Goal: Communication & Community: Answer question/provide support

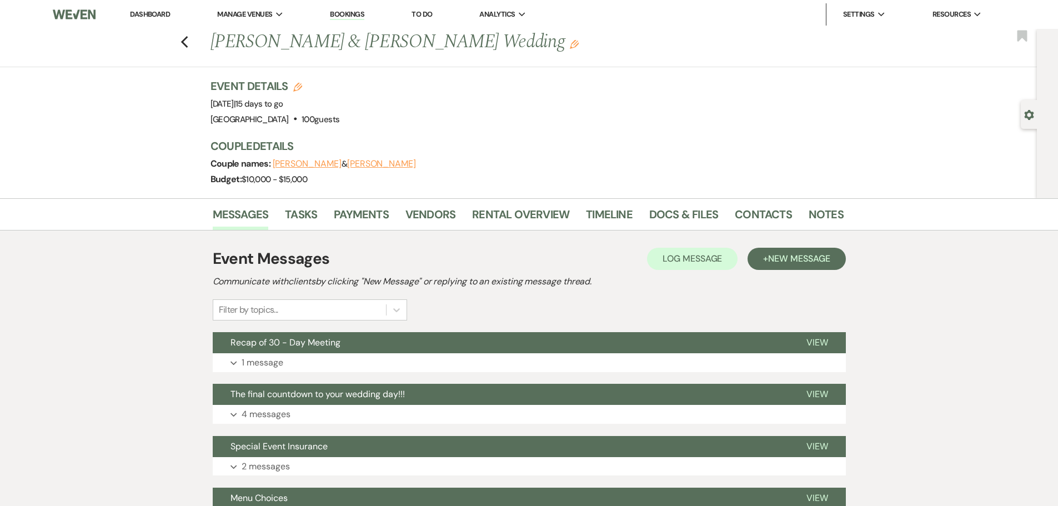
click at [194, 40] on div "Previous Judy Franzen & Robert Knight's Wedding Edit Bookmark" at bounding box center [515, 48] width 1043 height 38
click at [189, 42] on icon "Previous" at bounding box center [185, 42] width 8 height 13
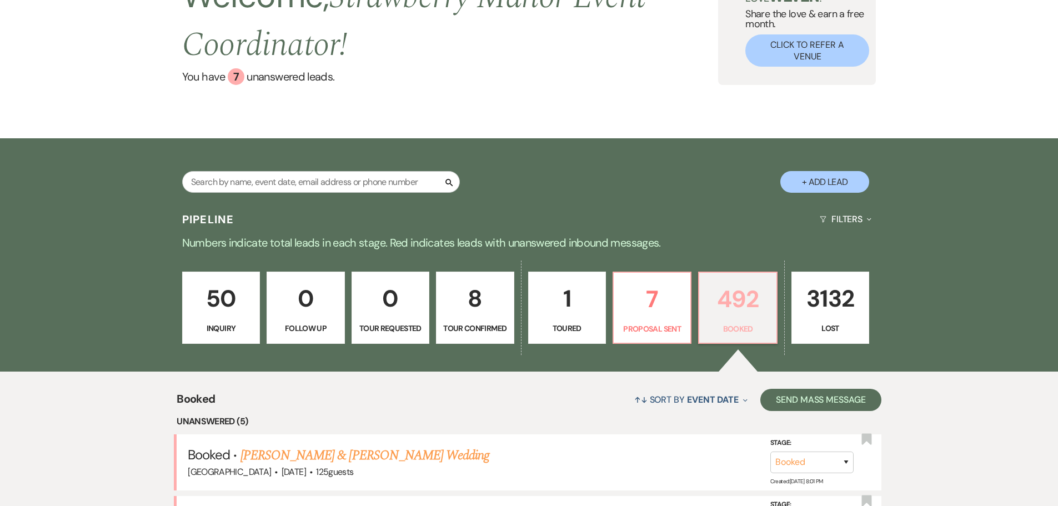
scroll to position [222, 0]
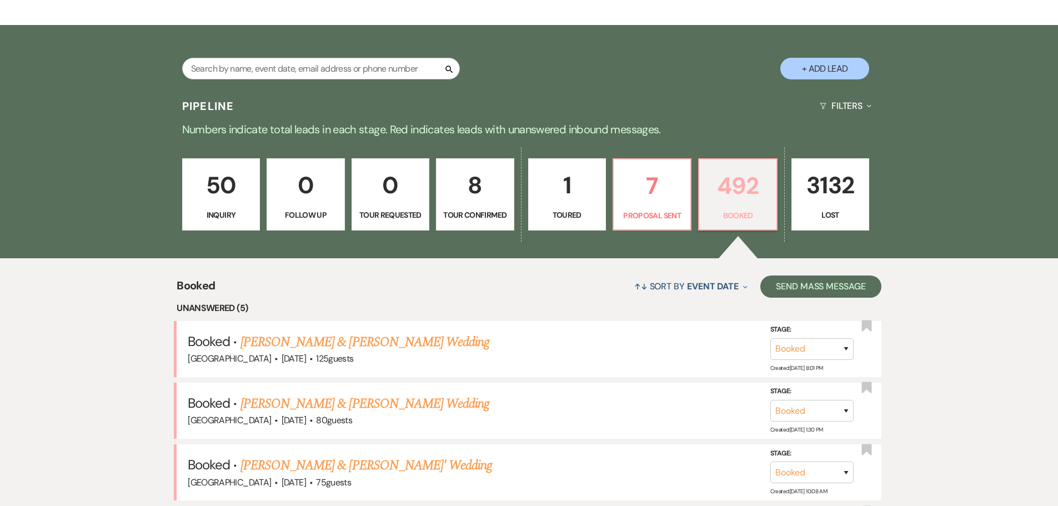
click at [732, 182] on p "492" at bounding box center [737, 185] width 63 height 37
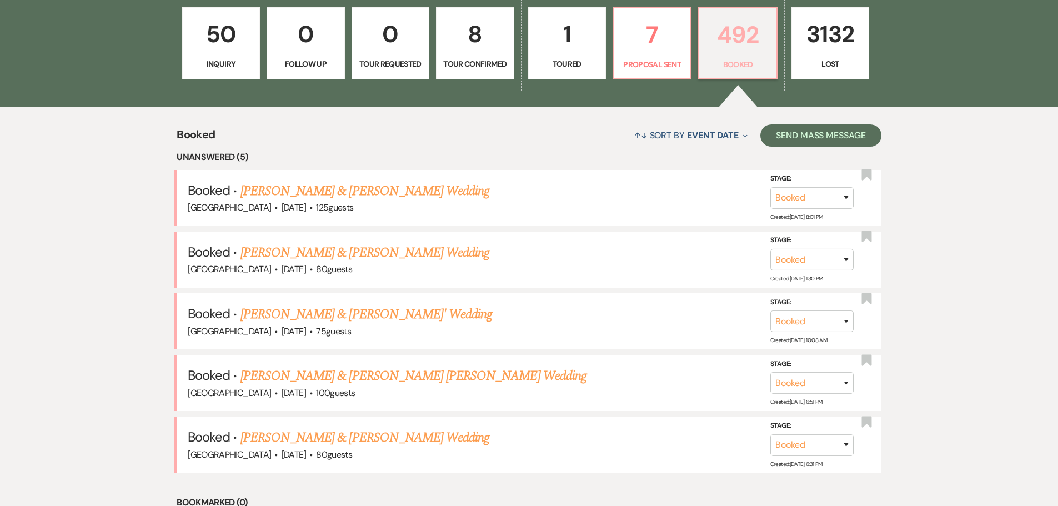
scroll to position [444, 0]
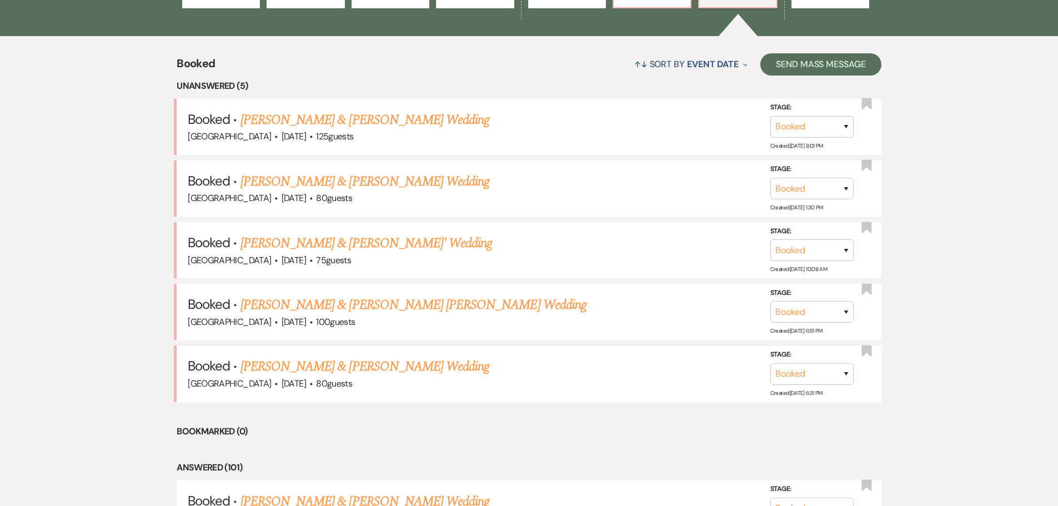
click at [527, 59] on div "↑↓ Sort By Event Date Expand Send Mass Message" at bounding box center [548, 63] width 666 height 29
drag, startPoint x: 526, startPoint y: 59, endPoint x: 564, endPoint y: 134, distance: 84.7
click at [504, 72] on div "↑↓ Sort By Event Date Expand Send Mass Message" at bounding box center [548, 63] width 666 height 29
click at [298, 309] on link "[PERSON_NAME] & [PERSON_NAME] [PERSON_NAME] Wedding" at bounding box center [414, 305] width 346 height 20
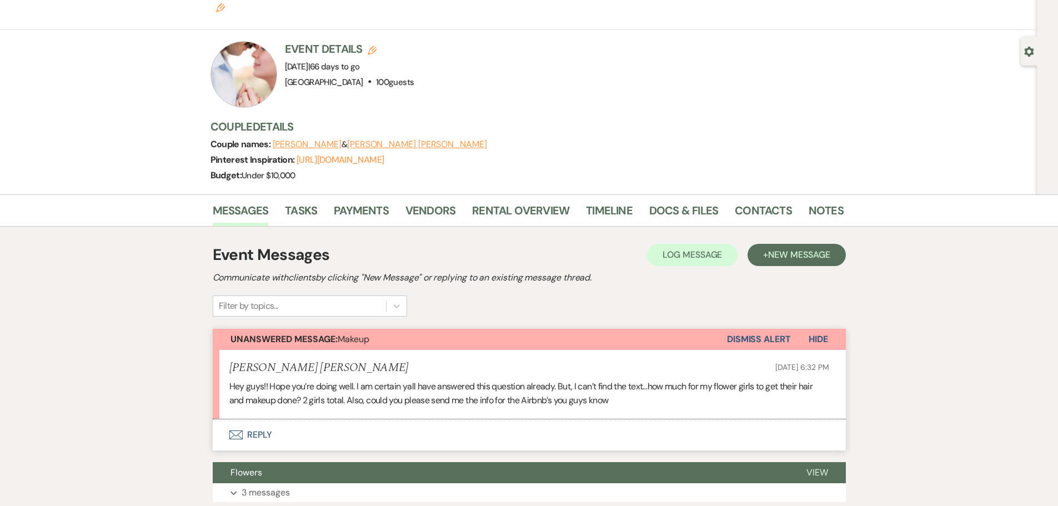
scroll to position [167, 0]
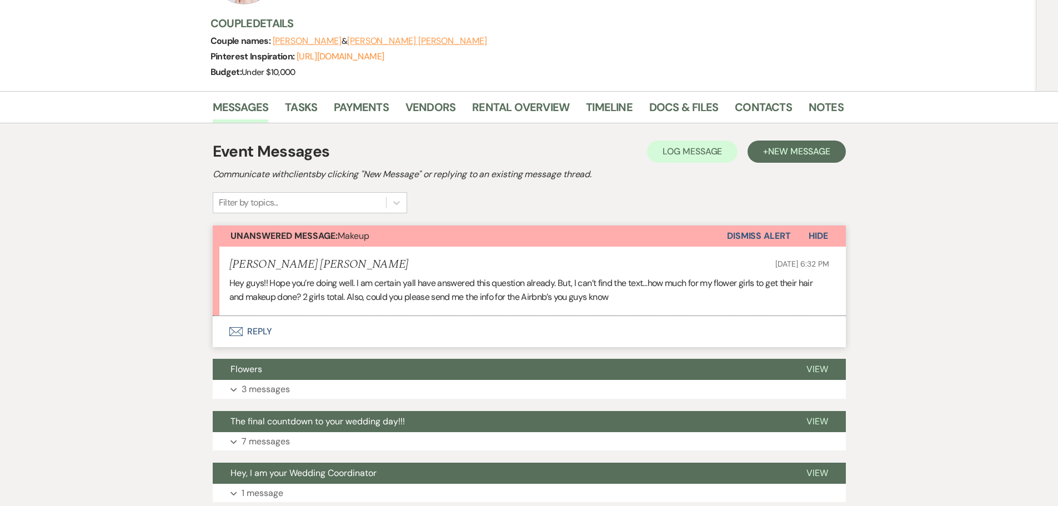
click at [249, 316] on button "Envelope Reply" at bounding box center [529, 331] width 633 height 31
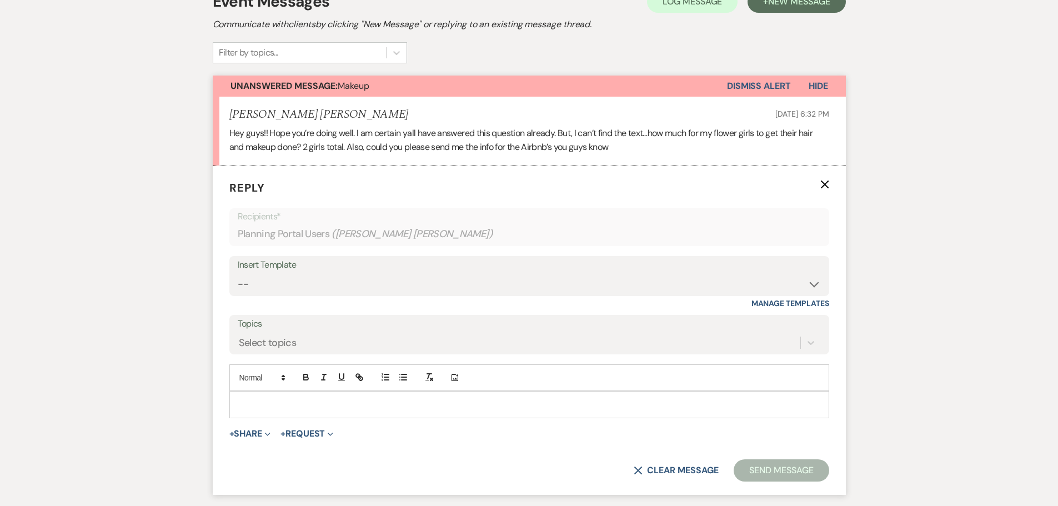
scroll to position [318, 0]
click at [623, 392] on form "Reply X Recipients* Planning Portal Users ( [PERSON_NAME] [PERSON_NAME] ) Inser…" at bounding box center [529, 329] width 633 height 329
click at [614, 391] on div at bounding box center [529, 404] width 599 height 26
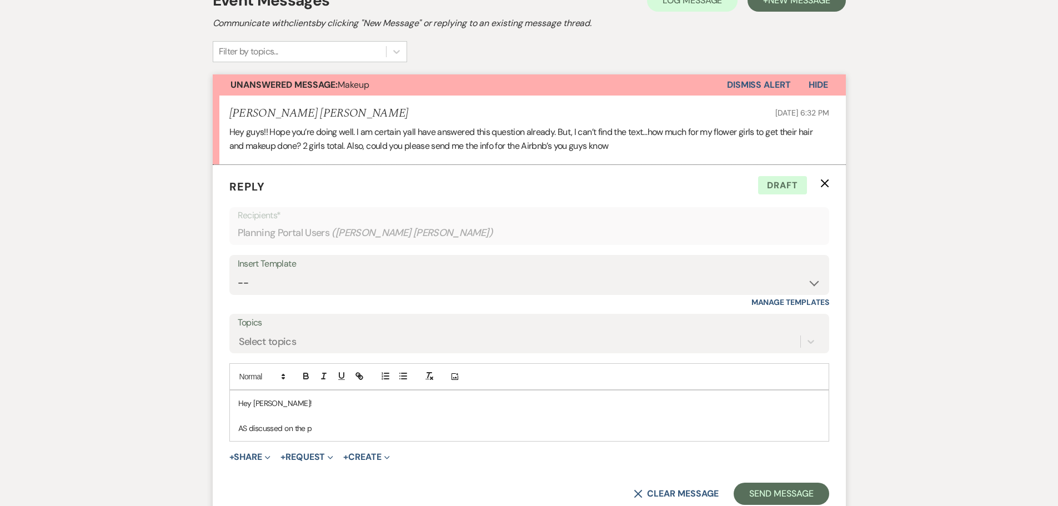
click at [249, 410] on p at bounding box center [529, 416] width 582 height 12
click at [247, 422] on p "AS discussed on the p" at bounding box center [529, 428] width 582 height 12
click at [249, 422] on p "Ad discussed on the p" at bounding box center [529, 428] width 582 height 12
click at [337, 411] on div "Hey [PERSON_NAME]! As discussed on the p" at bounding box center [529, 416] width 599 height 51
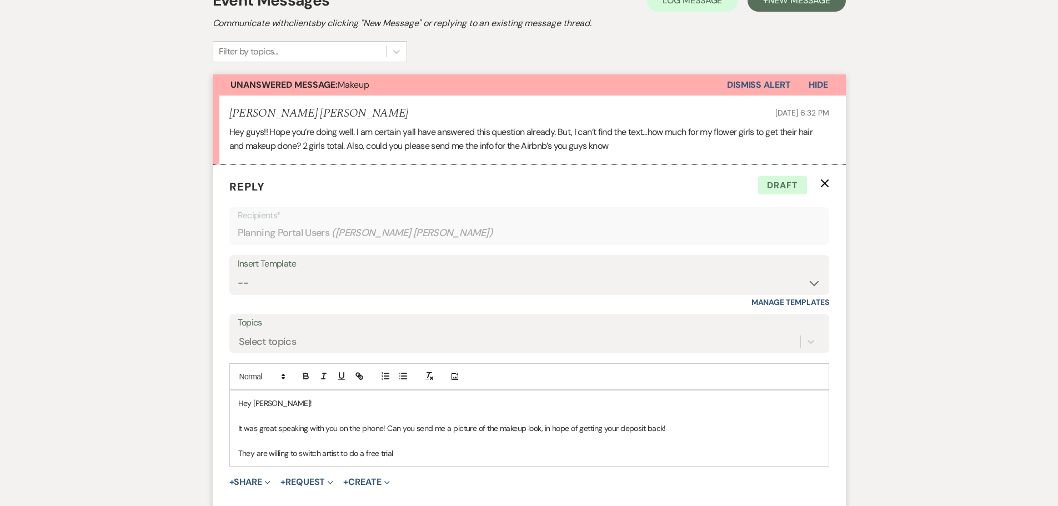
click at [236, 424] on div "Hey [PERSON_NAME]! It was great speaking with you on the phone! Can you send me…" at bounding box center [529, 429] width 599 height 76
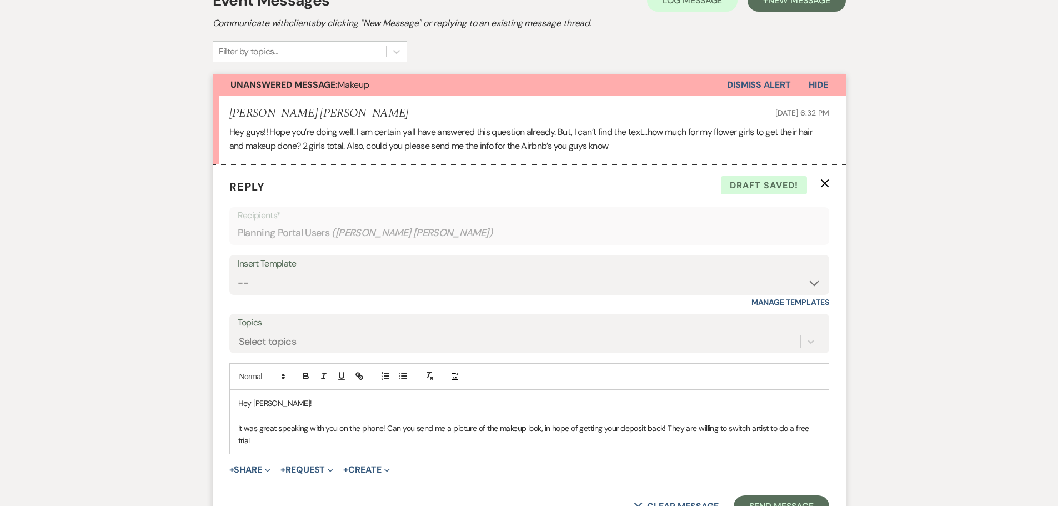
click at [568, 422] on p "It was great speaking with you on the phone! Can you send me a picture of the m…" at bounding box center [529, 434] width 582 height 25
click at [583, 422] on p "It was great speaking with you on the phone! Can you send me a picture of the m…" at bounding box center [529, 434] width 582 height 25
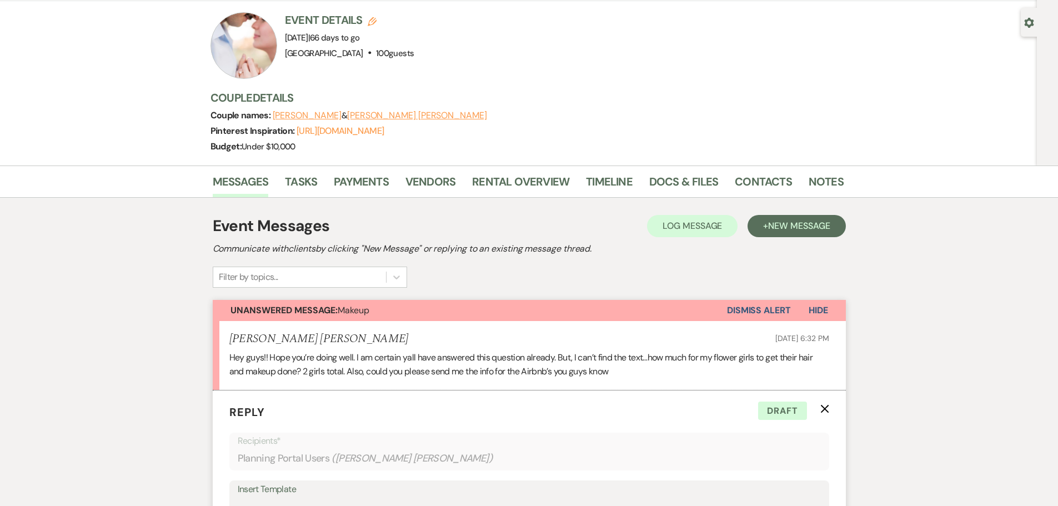
scroll to position [0, 0]
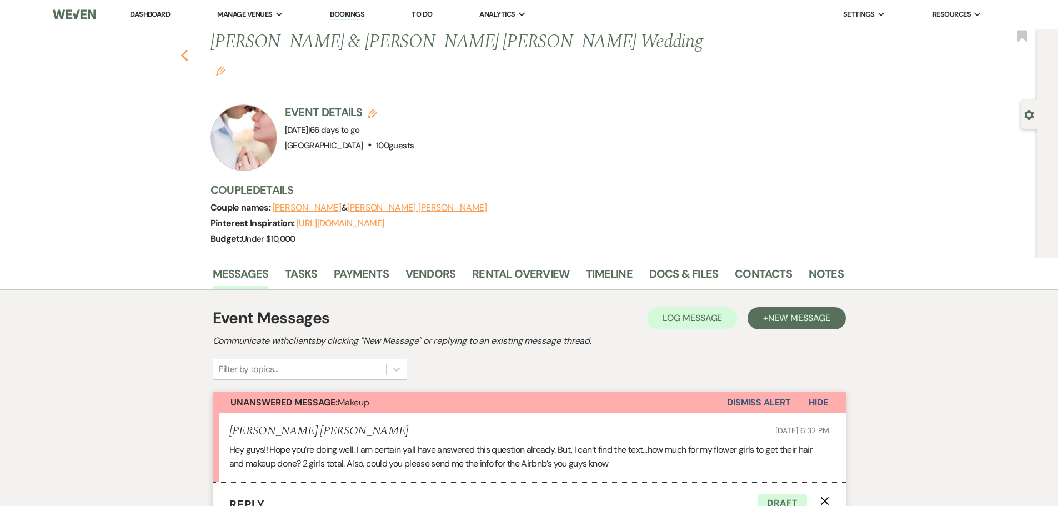
click at [185, 49] on icon "Previous" at bounding box center [185, 55] width 8 height 13
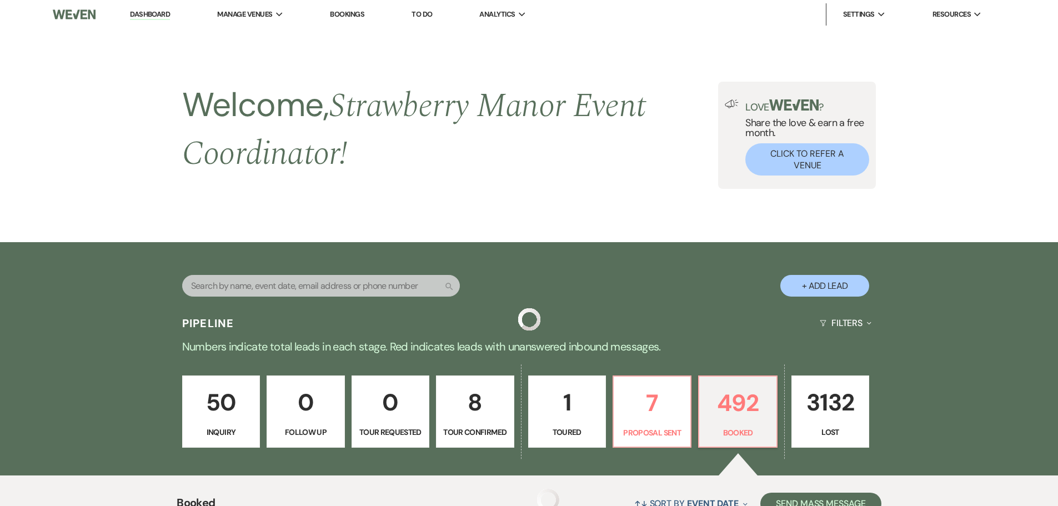
scroll to position [444, 0]
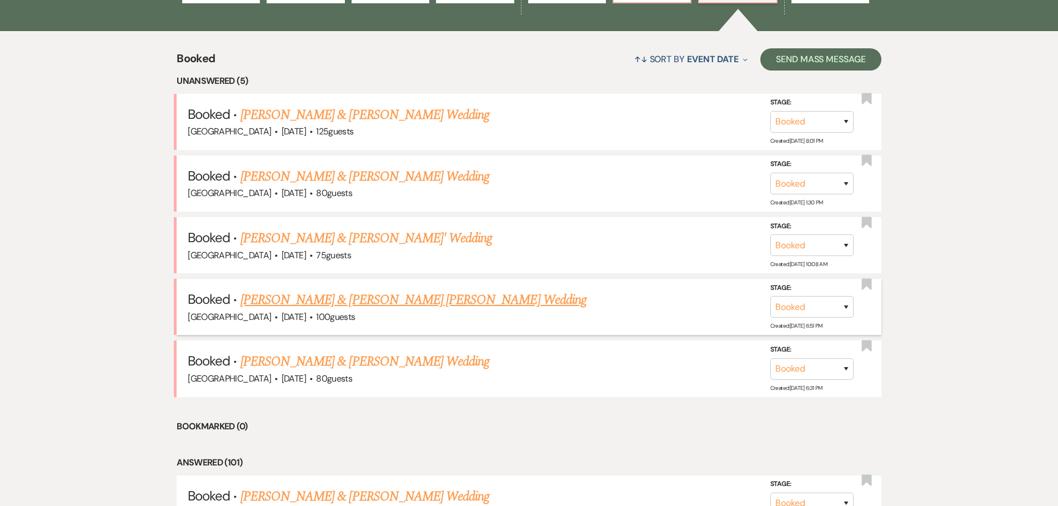
click at [421, 302] on link "[PERSON_NAME] & [PERSON_NAME] [PERSON_NAME] Wedding" at bounding box center [414, 300] width 346 height 20
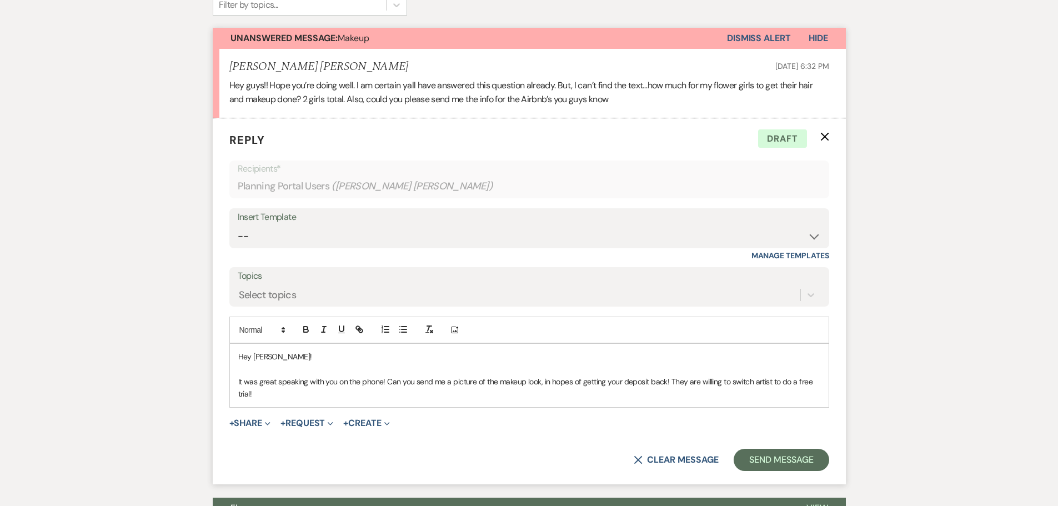
scroll to position [364, 0]
click at [753, 28] on button "Dismiss Alert" at bounding box center [759, 38] width 64 height 21
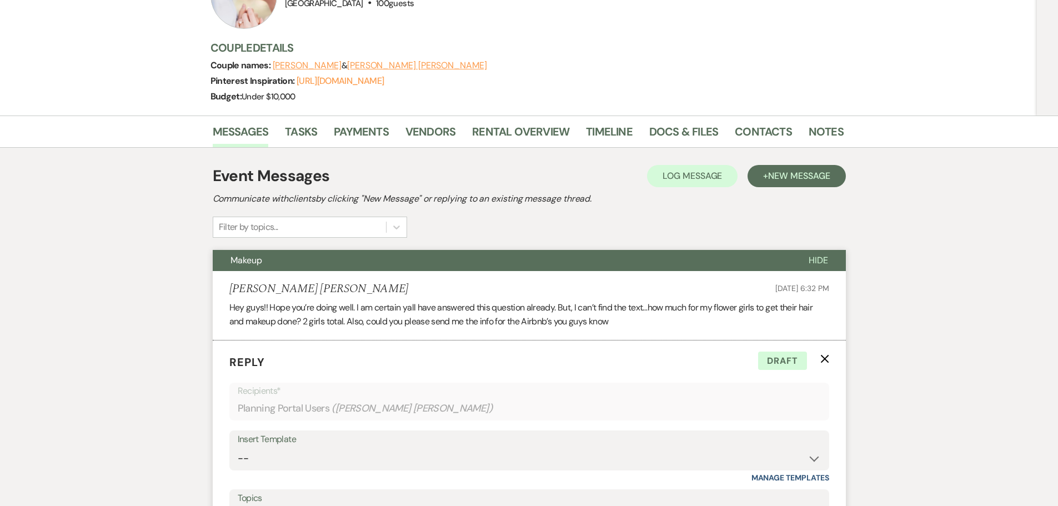
scroll to position [0, 0]
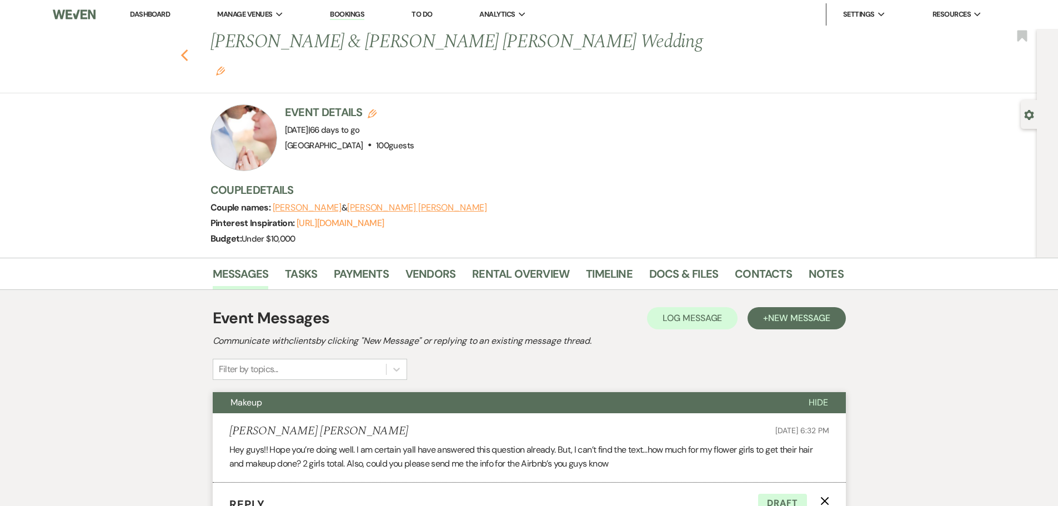
click at [187, 49] on icon "Previous" at bounding box center [185, 55] width 8 height 13
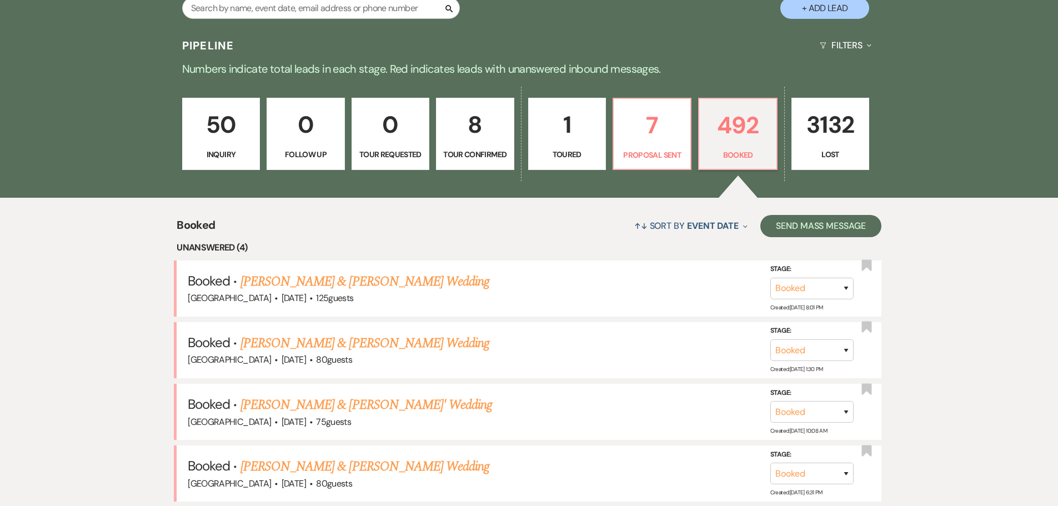
scroll to position [56, 0]
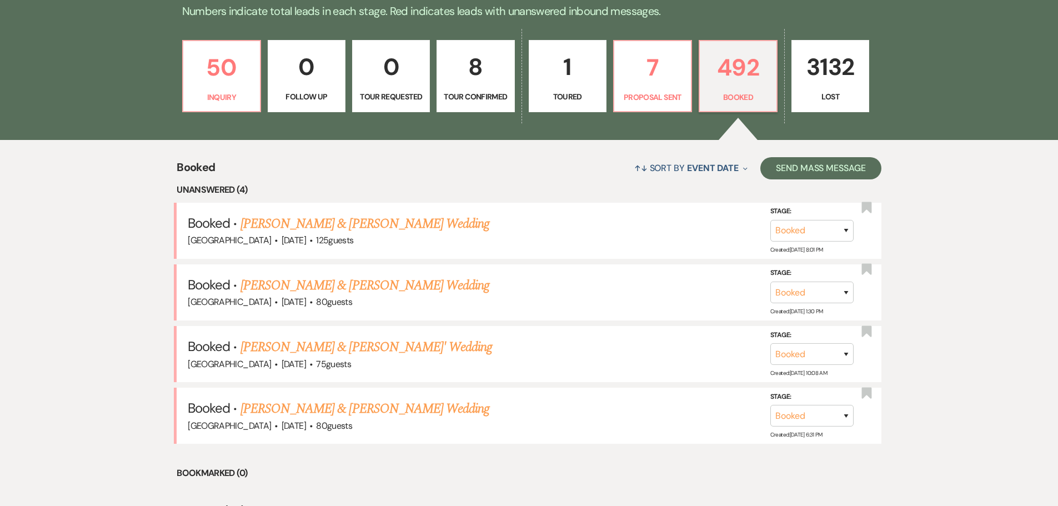
scroll to position [389, 0]
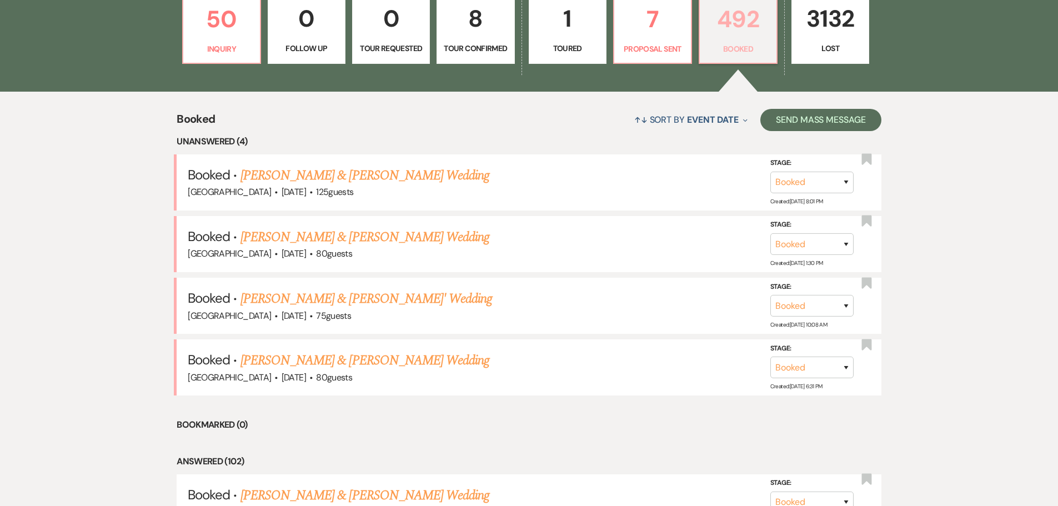
click at [724, 15] on p "492" at bounding box center [738, 19] width 63 height 37
drag, startPoint x: 399, startPoint y: 305, endPoint x: 451, endPoint y: 315, distance: 52.6
click at [399, 305] on link "[PERSON_NAME] & [PERSON_NAME]' Wedding" at bounding box center [367, 299] width 252 height 20
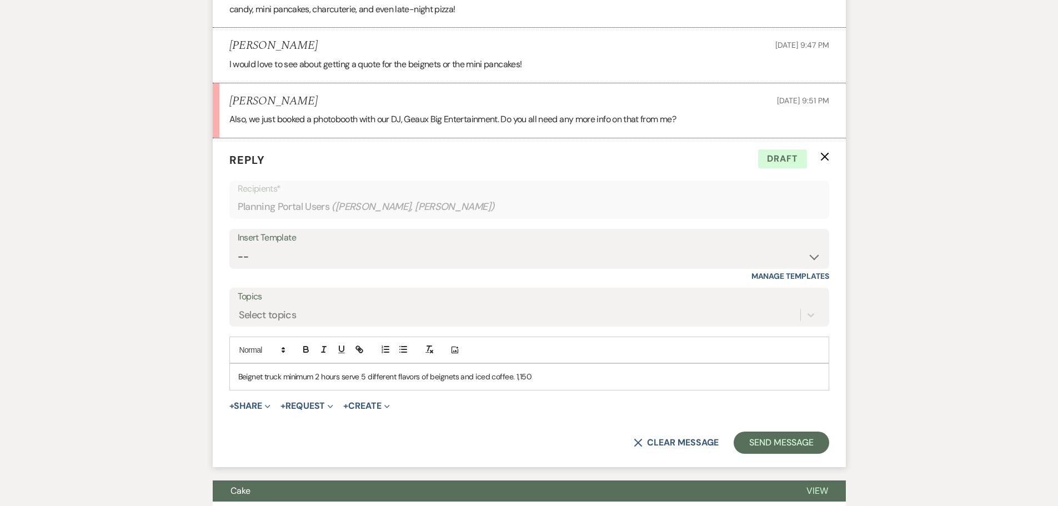
scroll to position [2096, 0]
click at [583, 375] on p "Beignet truck minimum 2 hours serve 5 different flavors of beignets and iced co…" at bounding box center [529, 377] width 582 height 12
click at [515, 377] on p "Beignet truck minimum 2 hours serve 5 different flavors of beignets and iced co…" at bounding box center [529, 377] width 582 height 12
click at [283, 378] on p "Beignet truck minimum 2 hours serve 5 different flavors of beignets and iced co…" at bounding box center [529, 377] width 582 height 12
click at [605, 372] on p "Beignet truck is minimum 2 hours serve 5 different flavors of beignets and iced…" at bounding box center [529, 377] width 582 height 12
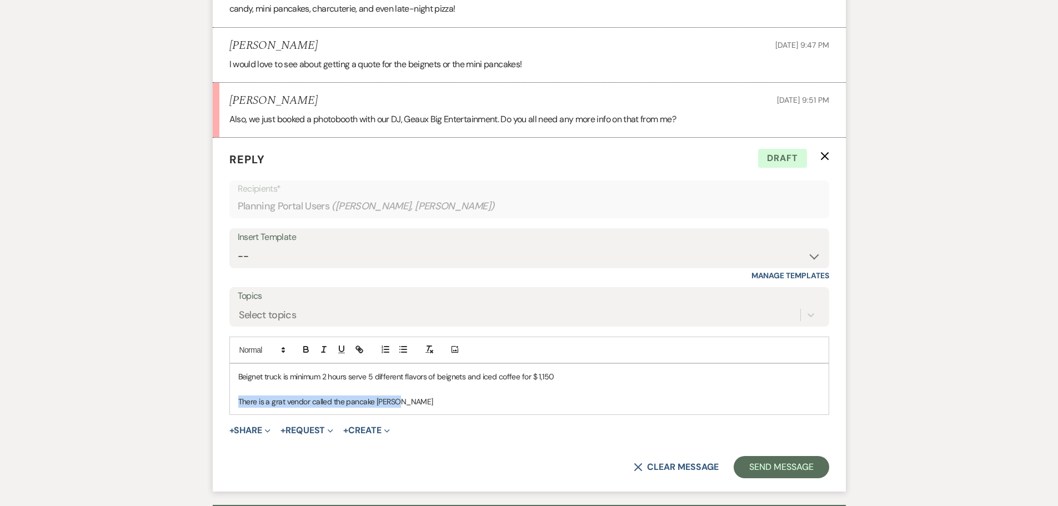
drag, startPoint x: 433, startPoint y: 398, endPoint x: 237, endPoint y: 401, distance: 196.1
click at [237, 401] on div "Beignet truck is minimum 2 hours serve 5 different flavors of beignets and iced…" at bounding box center [529, 389] width 599 height 51
click at [281, 404] on p "There is a grat vendor called the pancake hause" at bounding box center [529, 402] width 582 height 12
click at [431, 402] on p "There is a grat vendor called the pancake hause" at bounding box center [529, 402] width 582 height 12
drag, startPoint x: 431, startPoint y: 402, endPoint x: 254, endPoint y: 410, distance: 176.8
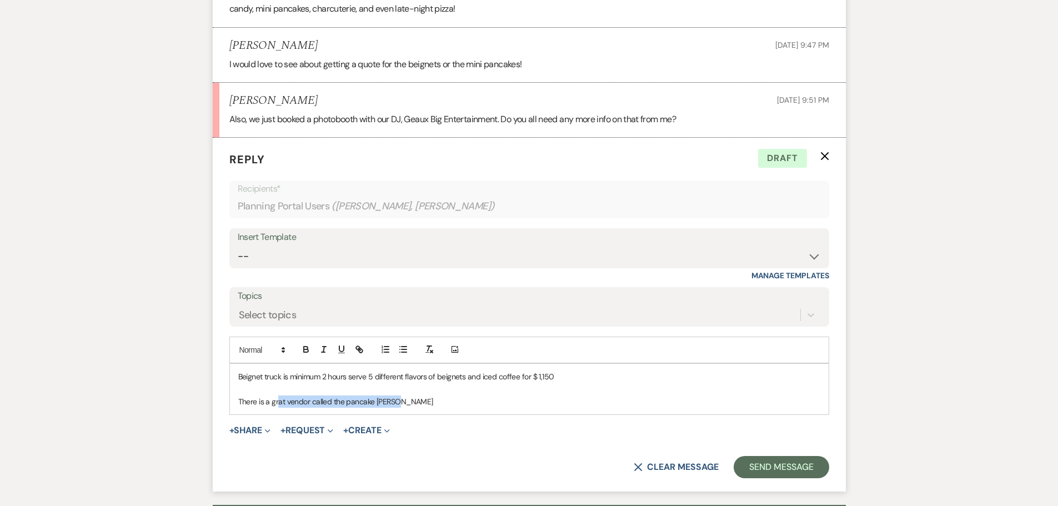
click at [269, 410] on div "Beignet truck is minimum 2 hours serve 5 different flavors of beignets and iced…" at bounding box center [529, 389] width 599 height 51
drag, startPoint x: 254, startPoint y: 410, endPoint x: 263, endPoint y: 402, distance: 12.2
click at [248, 410] on div "Beignet truck is minimum 2 hours serve 5 different flavors of beignets and iced…" at bounding box center [529, 389] width 599 height 51
click at [417, 402] on p "There is a grat vendor called the pancake hause" at bounding box center [529, 402] width 582 height 12
drag, startPoint x: 417, startPoint y: 402, endPoint x: 227, endPoint y: 392, distance: 190.2
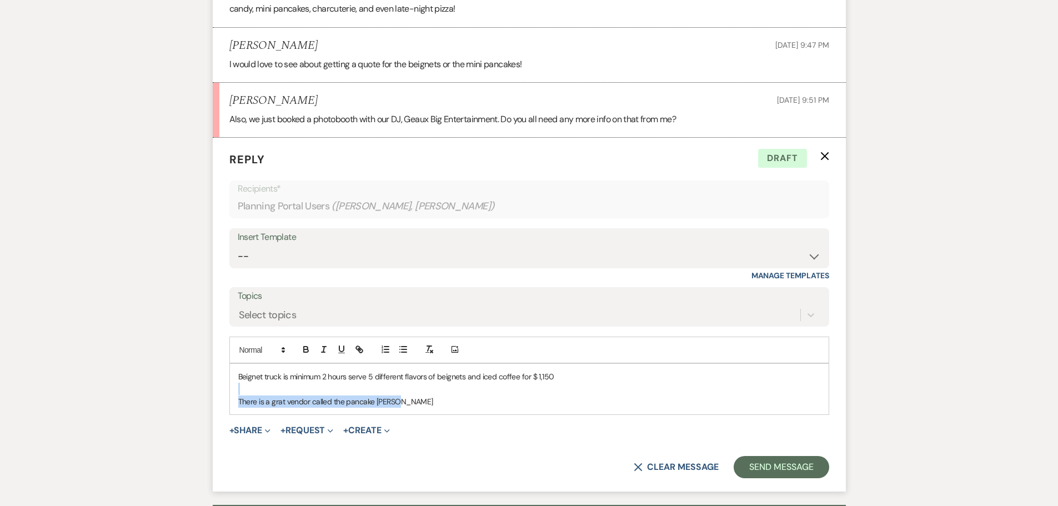
click at [227, 392] on form "Reply X Draft Recipients* Planning Portal Users ( Kailey Davis, James Miller ) …" at bounding box center [529, 315] width 633 height 354
click at [333, 392] on p at bounding box center [529, 389] width 582 height 12
click at [415, 396] on p "There is a grat vendor called the pancake hause" at bounding box center [529, 402] width 582 height 12
drag, startPoint x: 417, startPoint y: 398, endPoint x: 269, endPoint y: 408, distance: 148.7
click at [269, 408] on div "Beignet truck is minimum 2 hours serve 5 different flavors of beignets and iced…" at bounding box center [529, 389] width 599 height 51
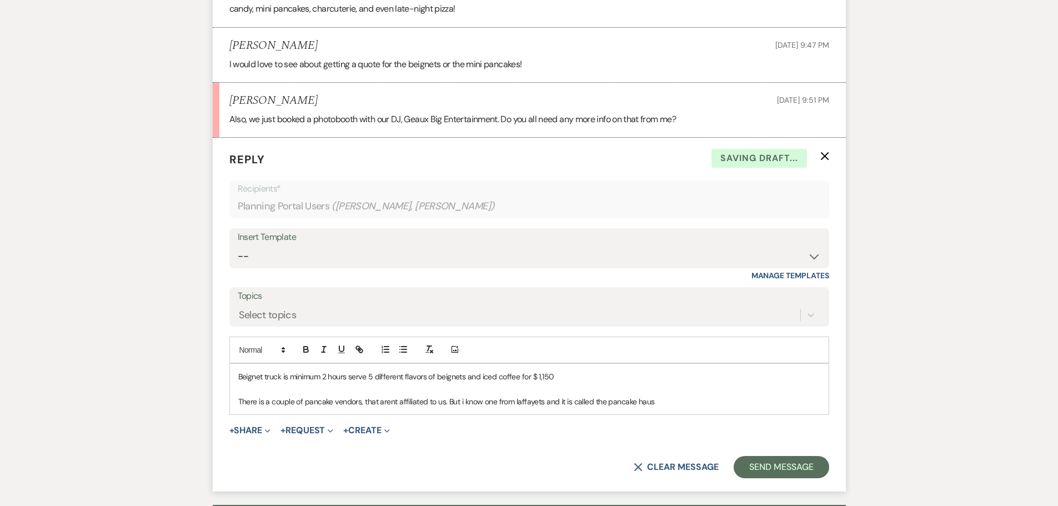
click at [641, 399] on p "There is a couple of pancake vendors, that arent affiliated to us. But i know o…" at bounding box center [529, 402] width 582 height 12
click at [610, 401] on p "There is a couple of pancake vendors, that arent affiliated to us. But i know o…" at bounding box center [529, 402] width 582 height 12
click at [462, 406] on p "There is a couple of pancake vendors, that aren't affiliated to us. But i know …" at bounding box center [529, 402] width 582 height 12
click at [428, 399] on p "There is a couple of pancake vendors, that aren't affiliated to us. But I know …" at bounding box center [529, 402] width 582 height 12
click at [675, 411] on div "Beignet truck is minimum 2 hours serve 5 different flavors of beignets and iced…" at bounding box center [529, 389] width 599 height 51
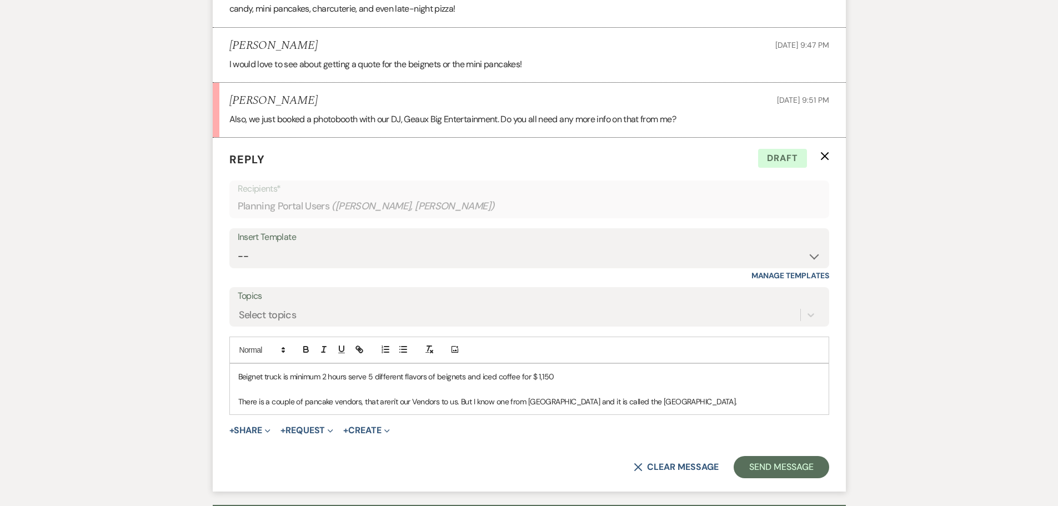
click at [470, 401] on p "There is a couple of pancake vendors, that aren't our Vendors to us. But I know…" at bounding box center [529, 402] width 582 height 12
click at [269, 387] on p at bounding box center [529, 389] width 582 height 12
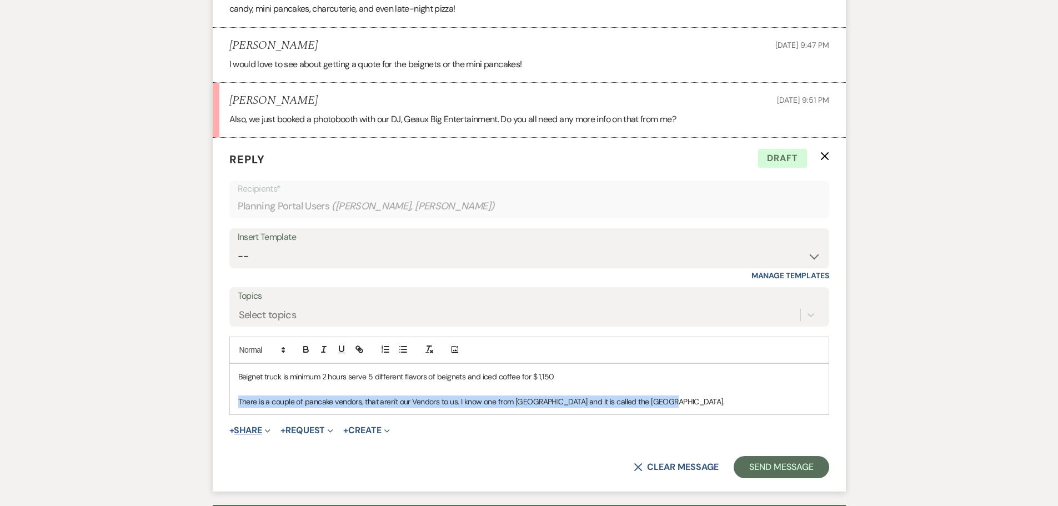
drag, startPoint x: 679, startPoint y: 403, endPoint x: 238, endPoint y: 425, distance: 442.1
click at [238, 425] on form "Reply X Draft Recipients* Planning Portal Users ( Kailey Davis, James Miller ) …" at bounding box center [529, 315] width 633 height 354
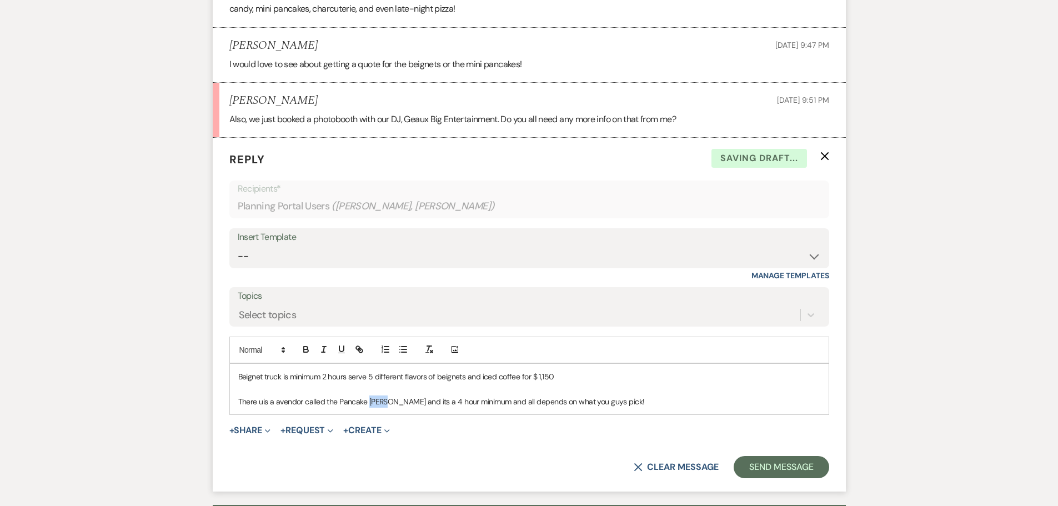
drag, startPoint x: 376, startPoint y: 403, endPoint x: 372, endPoint y: 421, distance: 18.3
click at [333, 432] on icon "Expand" at bounding box center [331, 431] width 6 height 6
click at [387, 404] on p "There uis a avendor called the Pancake Hause and its a 4 hour minimum and all d…" at bounding box center [529, 402] width 582 height 12
click at [237, 377] on div "Beignet truck is minimum 2 hours serve 5 different flavors of beignets and iced…" at bounding box center [529, 389] width 599 height 51
click at [569, 377] on p "Our Beignet truck is minimum 2 hours serve 5 different flavors of beignets and …" at bounding box center [529, 377] width 582 height 12
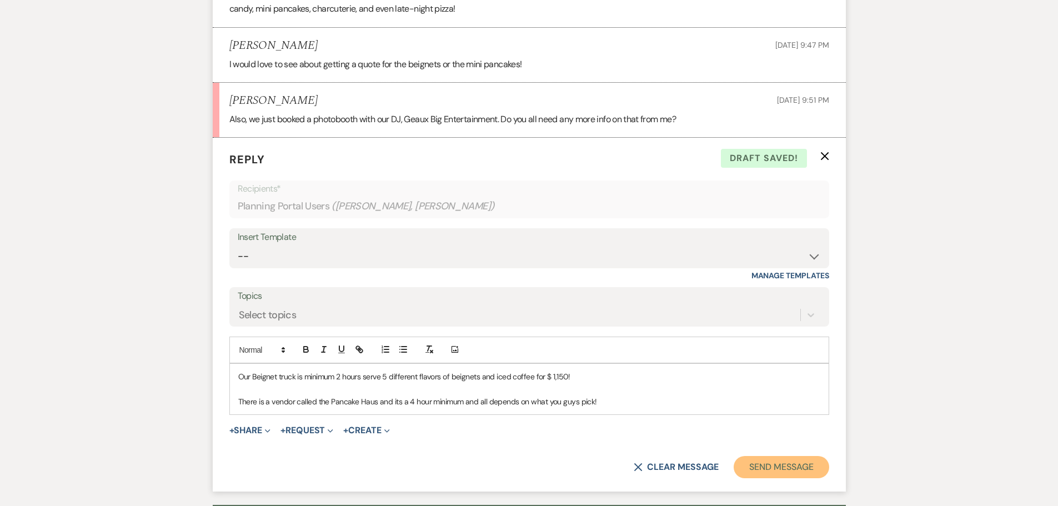
click at [758, 460] on button "Send Message" at bounding box center [781, 467] width 95 height 22
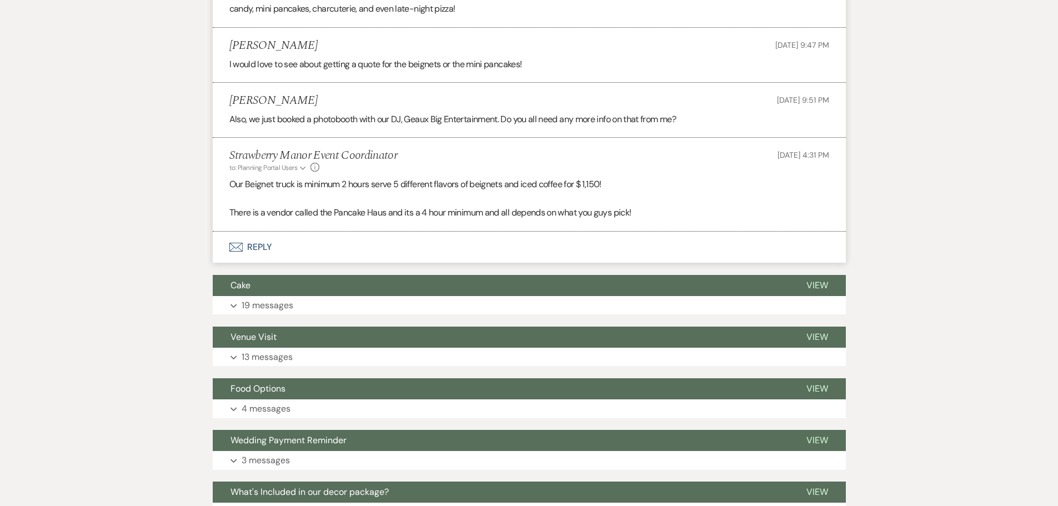
click at [269, 251] on button "Envelope Reply" at bounding box center [529, 247] width 633 height 31
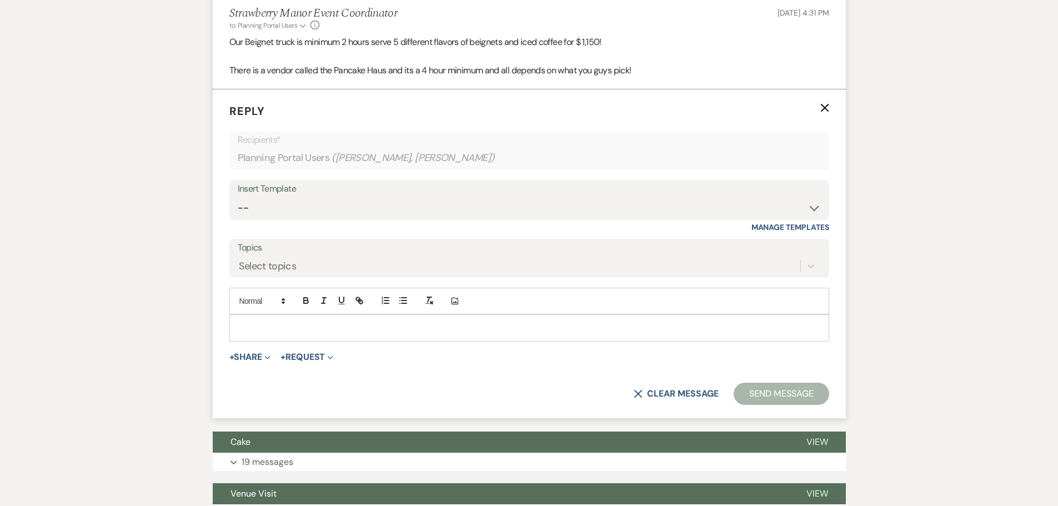
scroll to position [2239, 0]
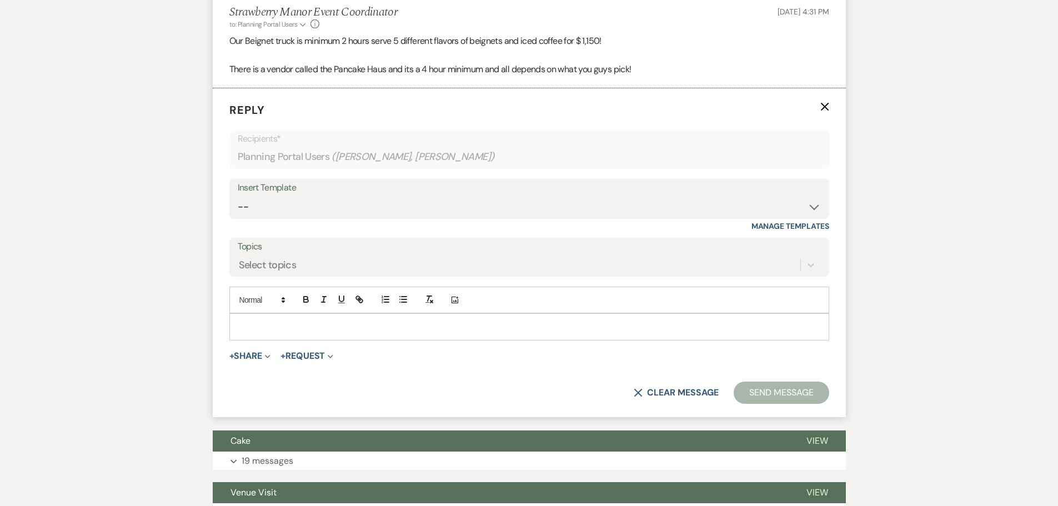
click at [263, 331] on p at bounding box center [529, 327] width 582 height 12
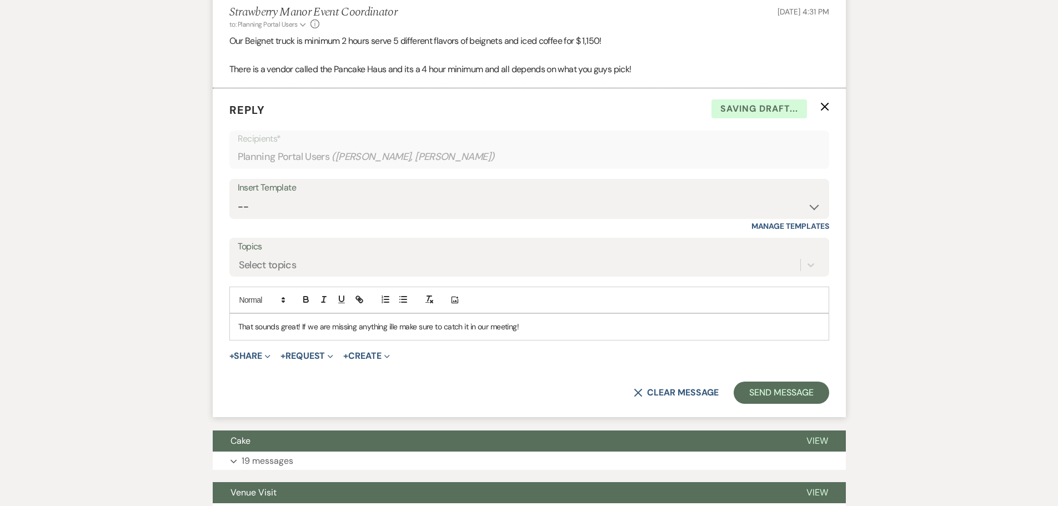
click at [398, 329] on p "That sounds great! If we are missing anything ille make sure to catch it in our…" at bounding box center [529, 327] width 582 height 12
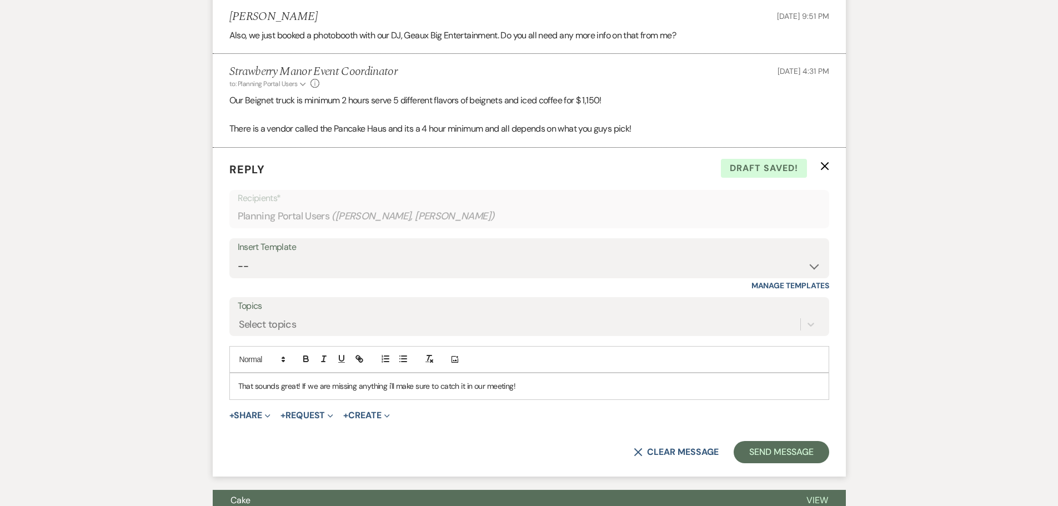
scroll to position [2350, 0]
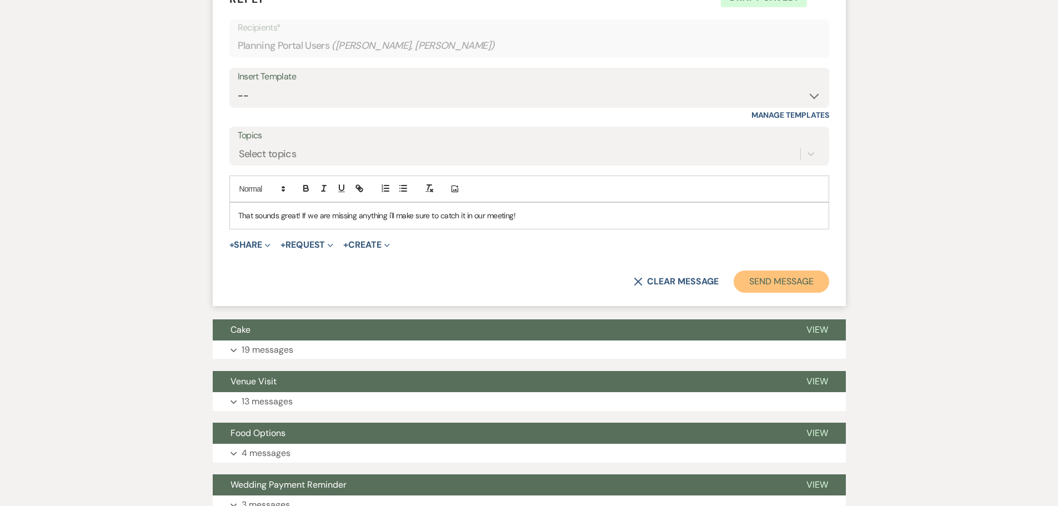
click at [805, 279] on button "Send Message" at bounding box center [781, 282] width 95 height 22
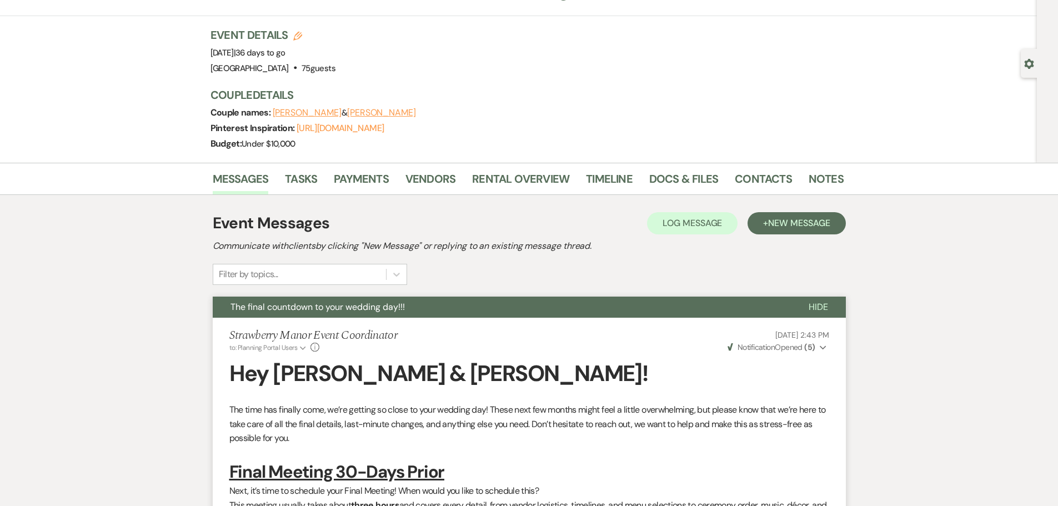
scroll to position [0, 0]
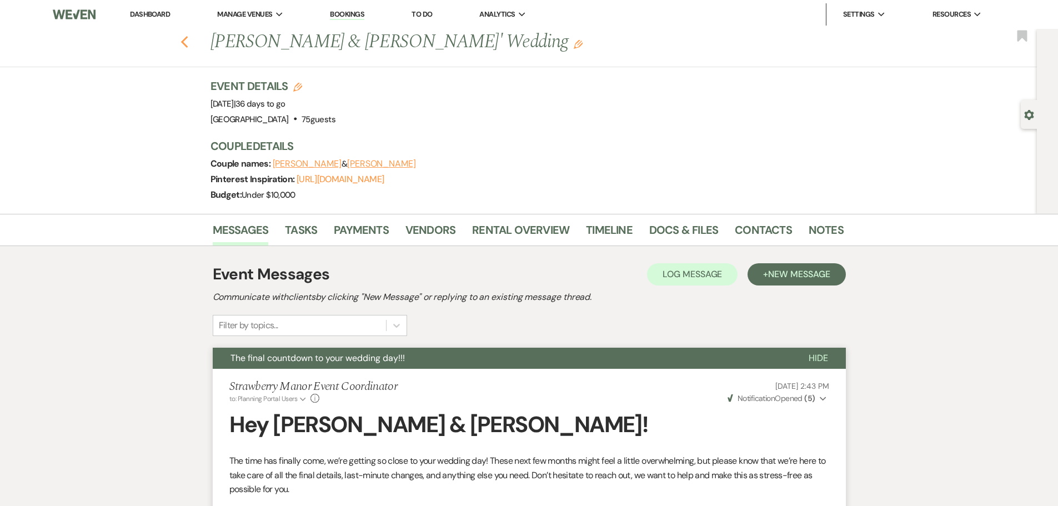
click at [186, 44] on icon "Previous" at bounding box center [185, 42] width 8 height 13
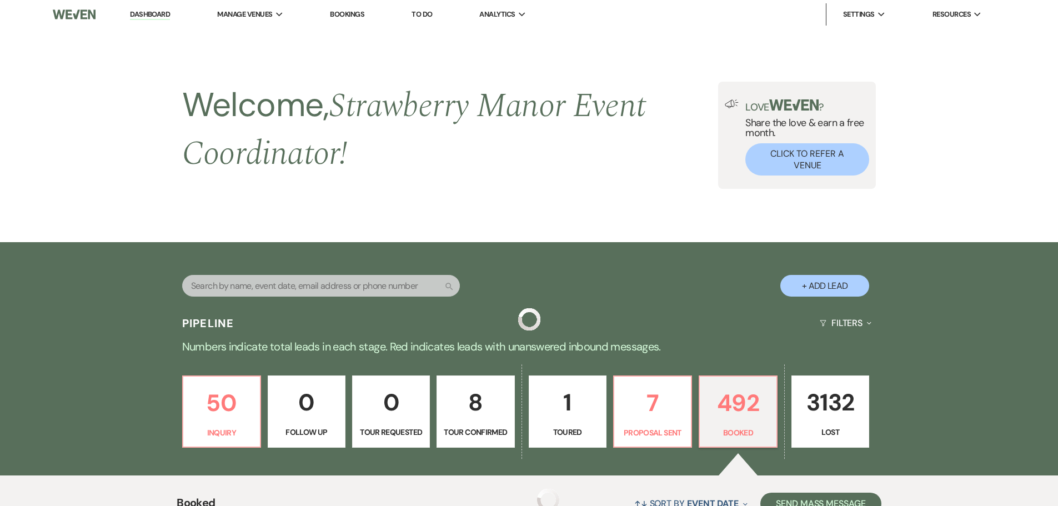
scroll to position [401, 0]
